Goal: Task Accomplishment & Management: Use online tool/utility

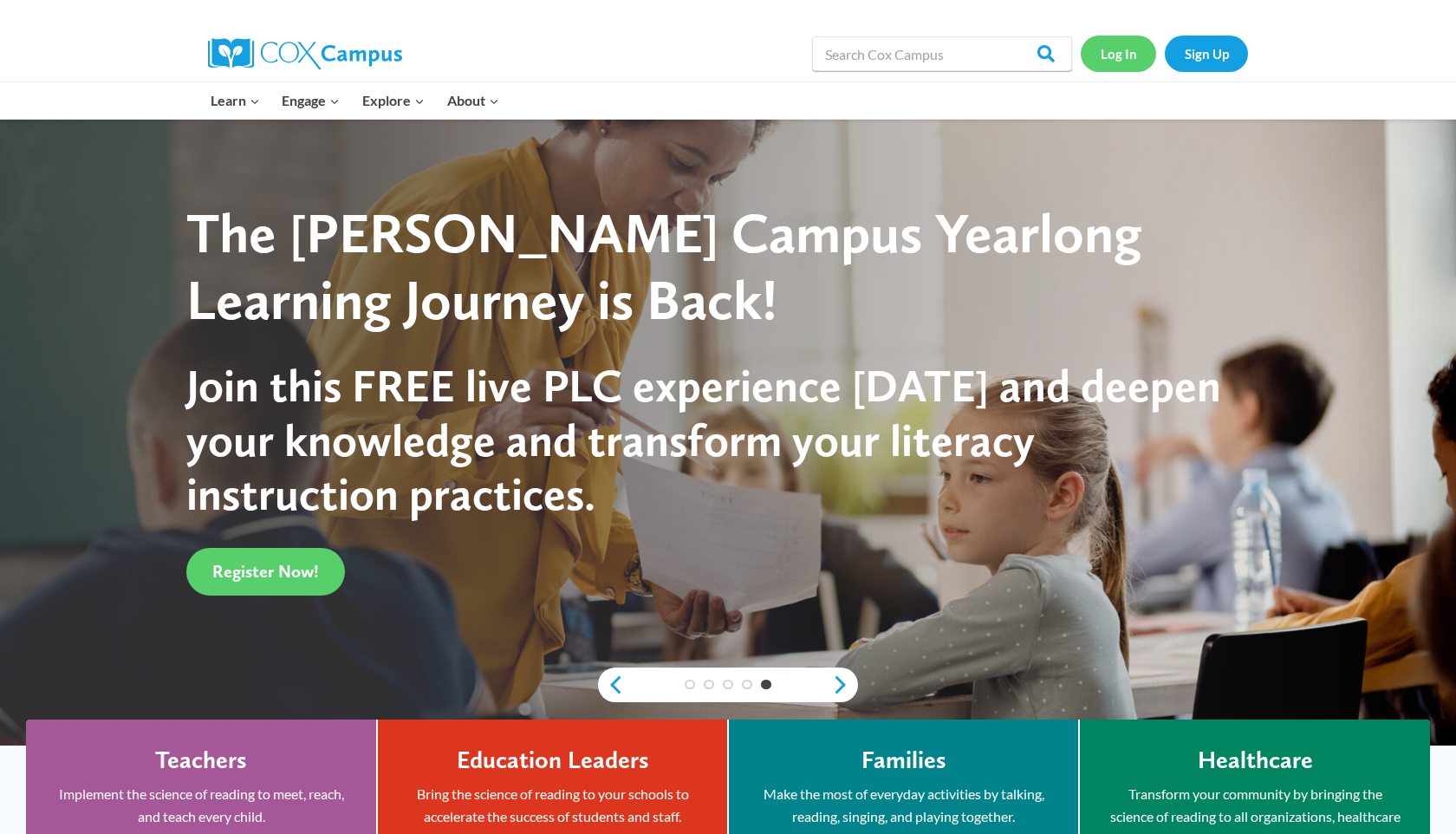
click at [1110, 62] on link "Log In" at bounding box center [1118, 54] width 75 height 36
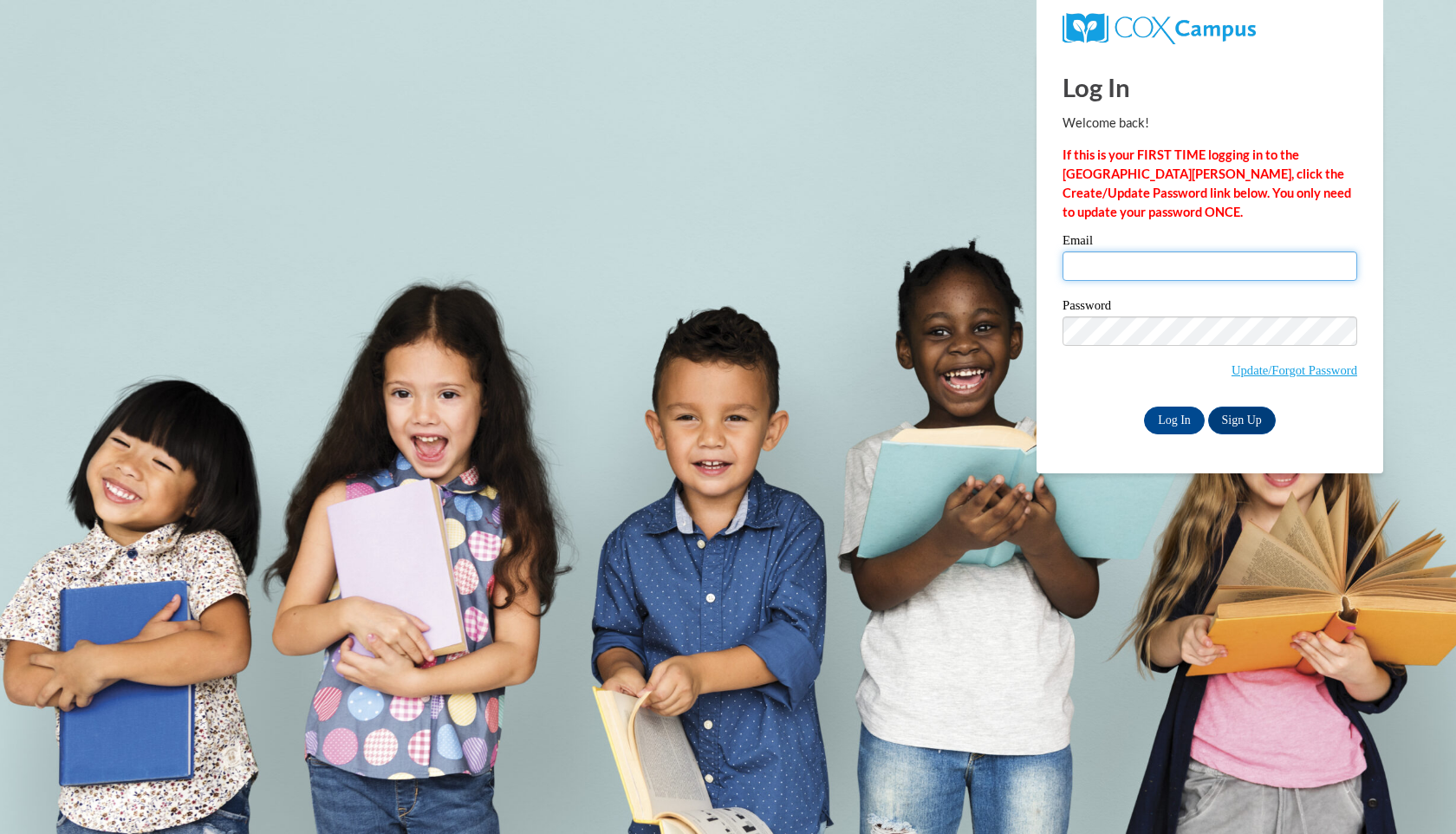
click at [1087, 256] on input "Email" at bounding box center [1209, 266] width 294 height 30
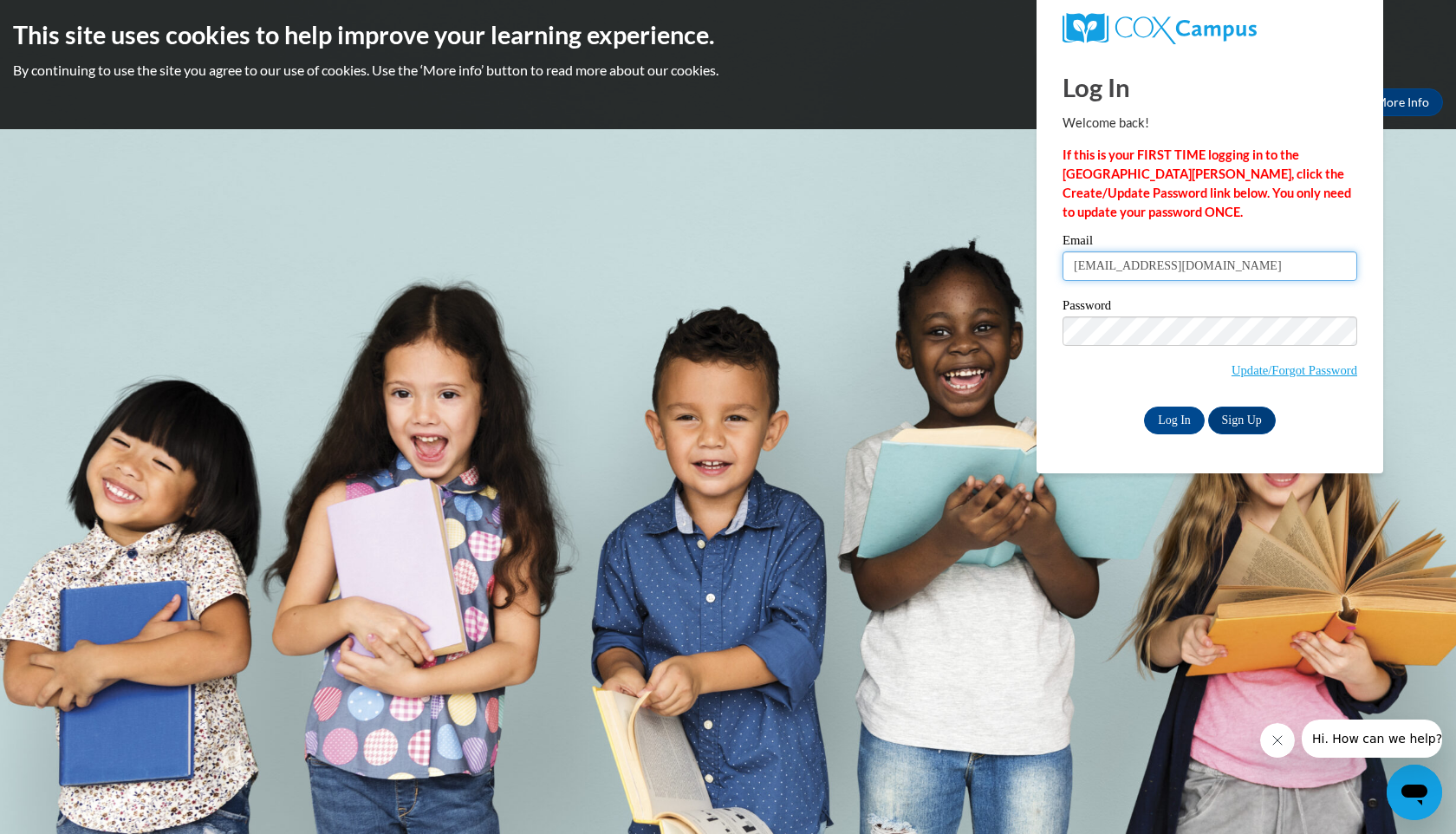
type input "mgsullivan2@crimson.ua.edu"
click at [1154, 416] on input "Log In" at bounding box center [1174, 420] width 61 height 28
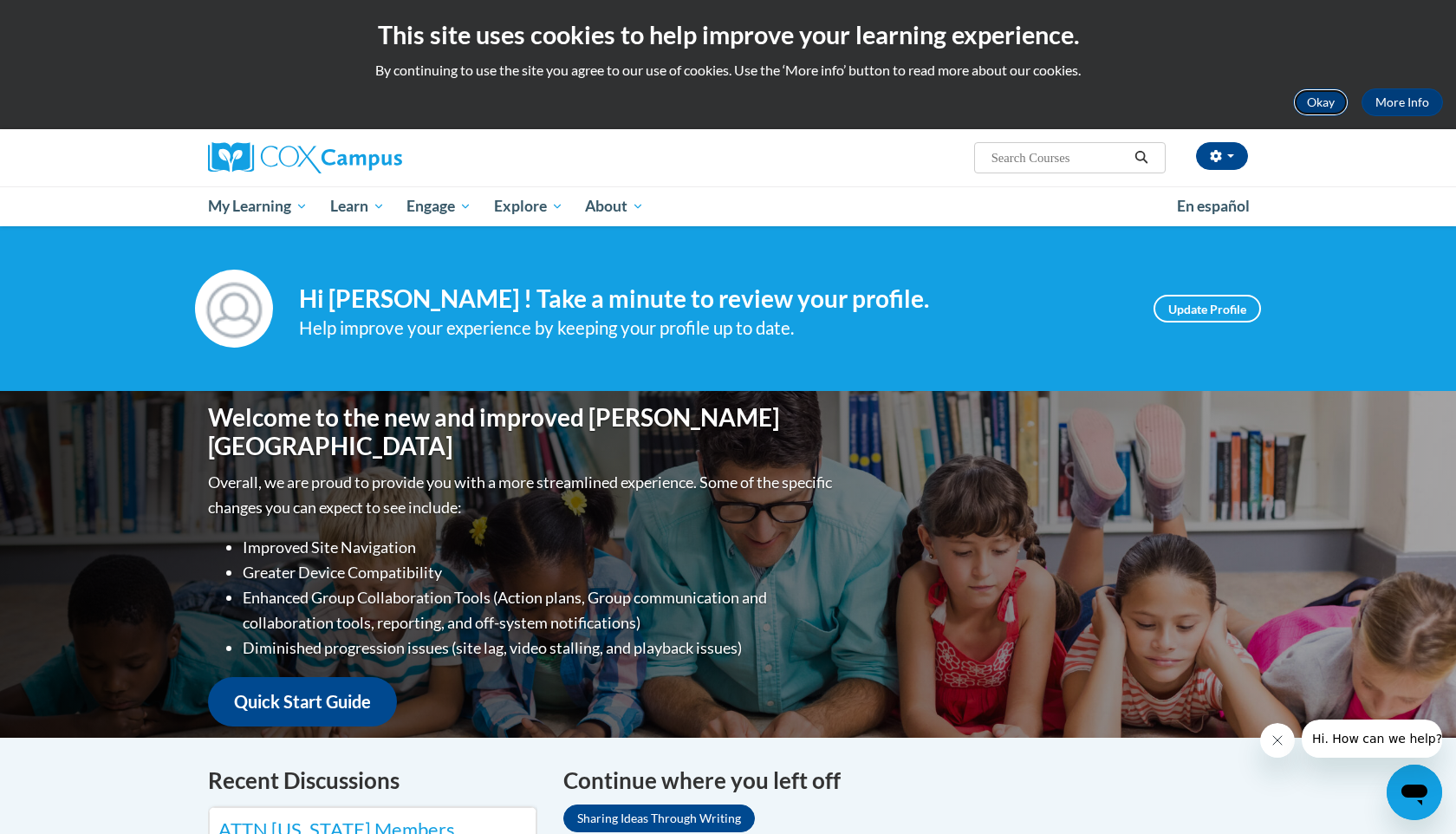
click at [1325, 101] on button "Okay" at bounding box center [1321, 102] width 55 height 28
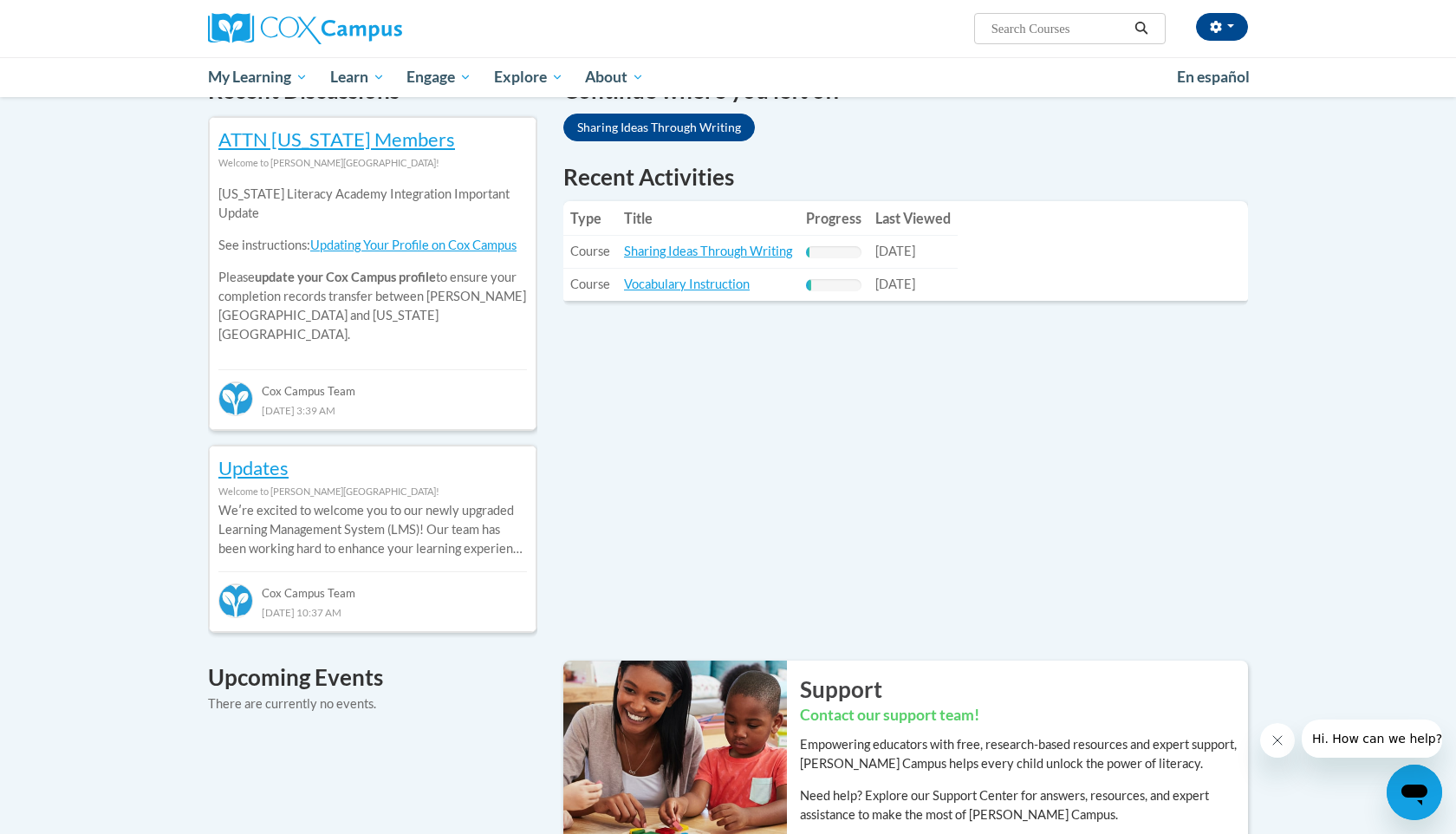
scroll to position [562, 0]
click at [746, 246] on link "Sharing Ideas Through Writing" at bounding box center [708, 250] width 168 height 14
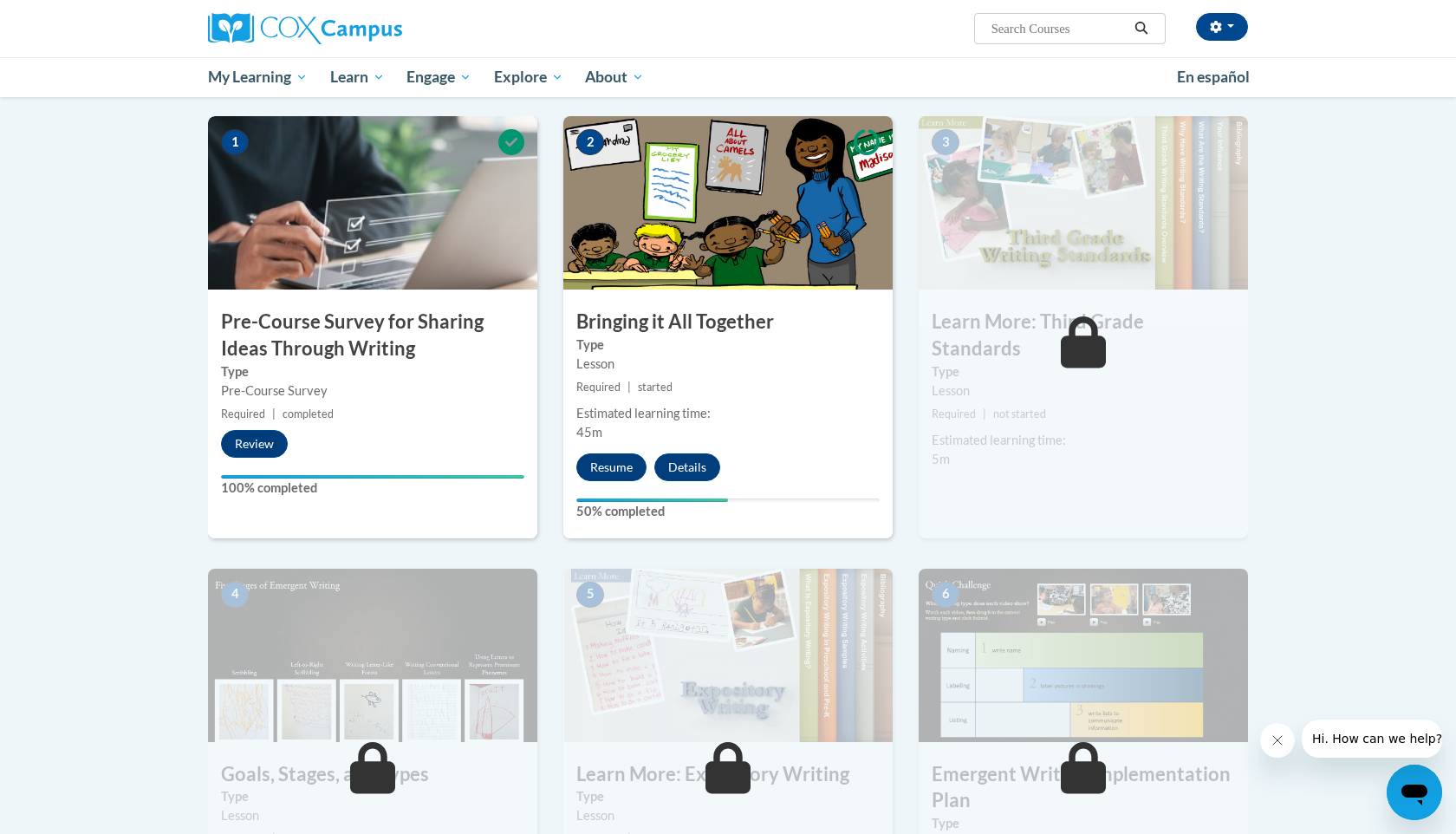
scroll to position [327, 0]
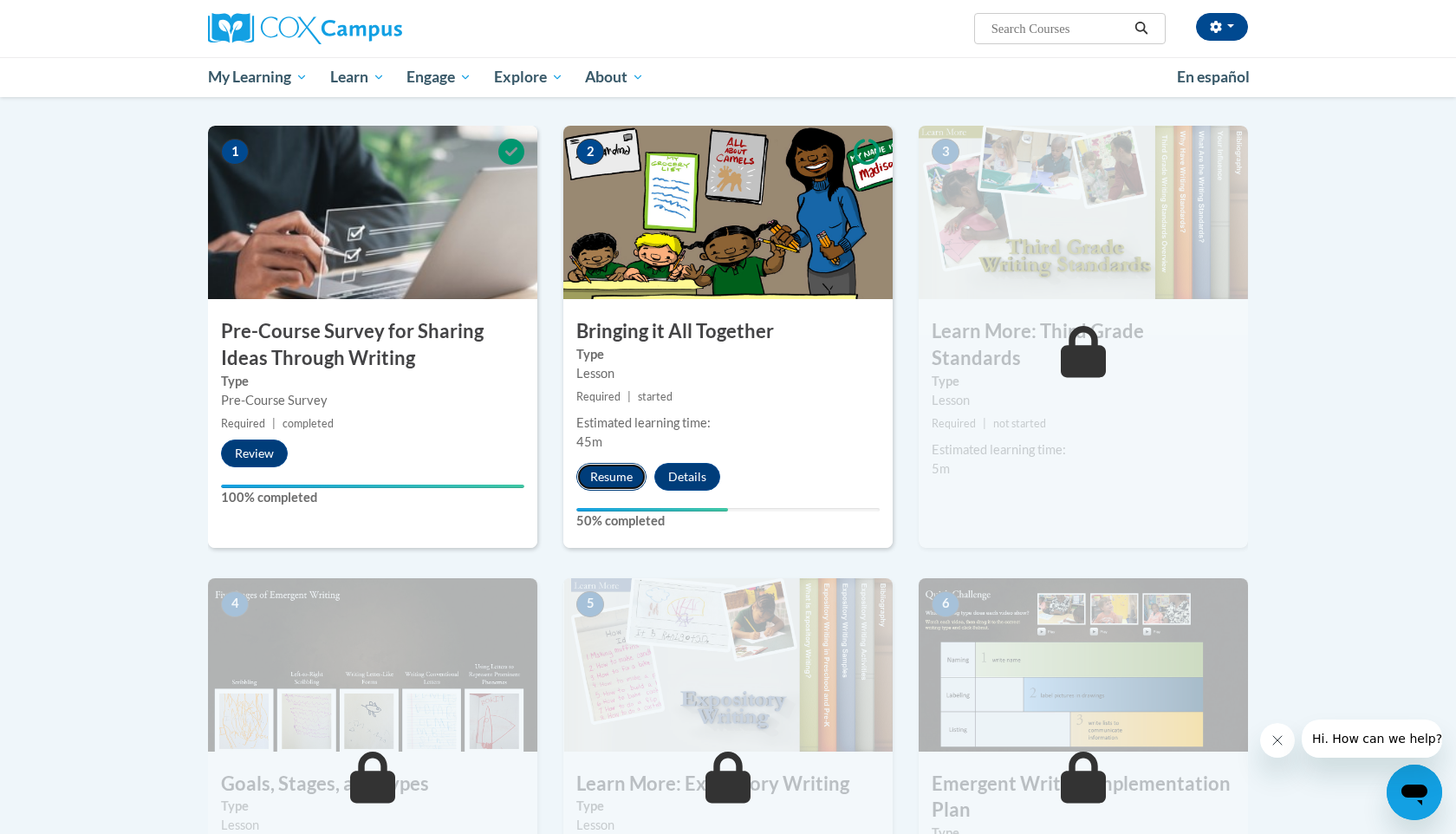
click at [595, 477] on button "Resume" at bounding box center [611, 476] width 70 height 28
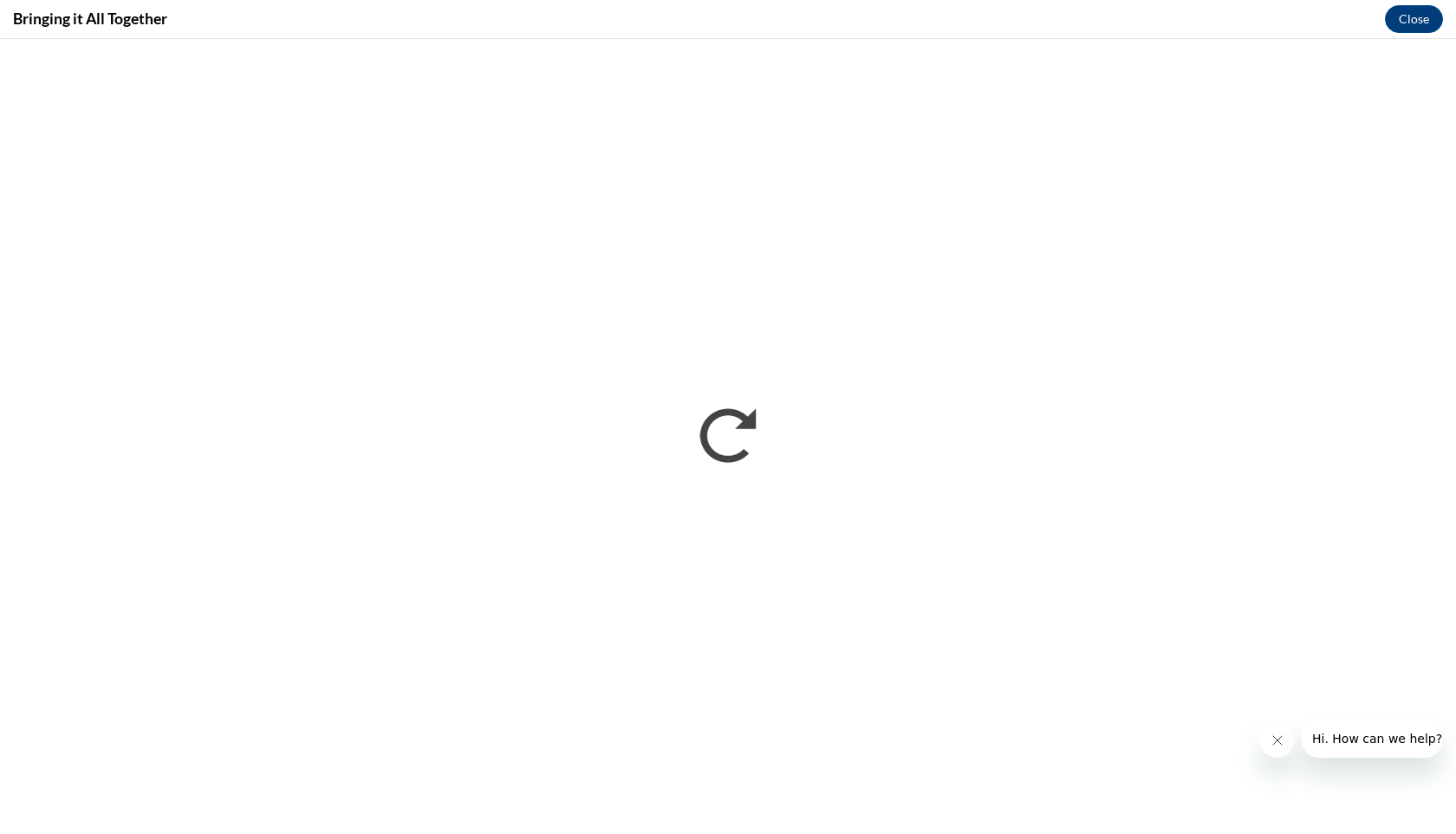
scroll to position [0, 0]
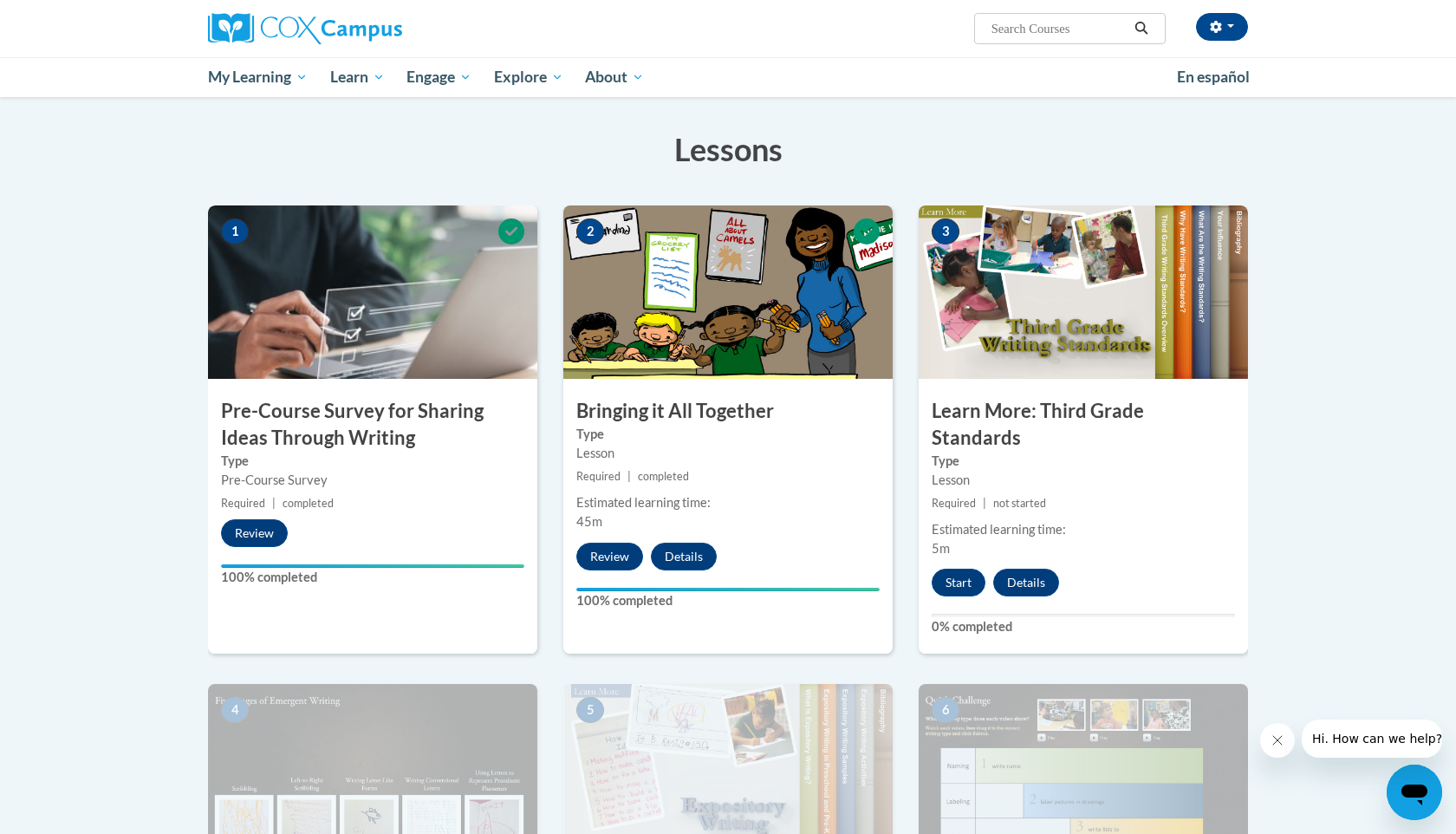
scroll to position [237, 0]
